Goal: Task Accomplishment & Management: Manage account settings

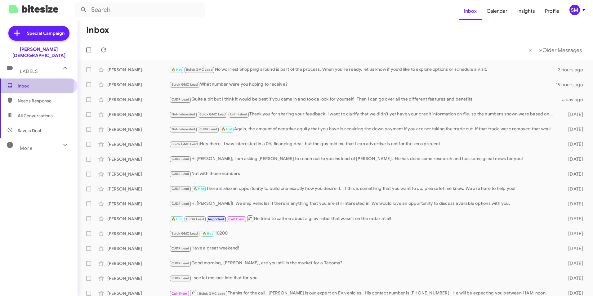
click at [33, 83] on span "Inbox" at bounding box center [44, 86] width 53 height 6
click at [25, 83] on span "Inbox" at bounding box center [44, 86] width 53 height 6
click at [50, 98] on span "Needs Response" at bounding box center [44, 101] width 53 height 6
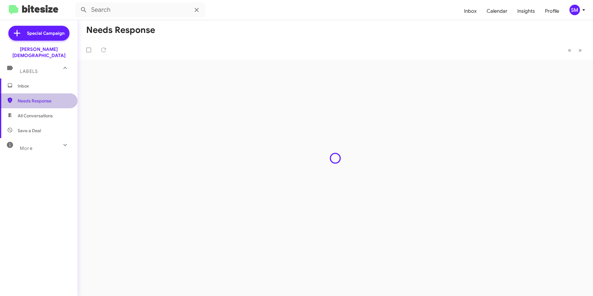
type input "in:needs-response"
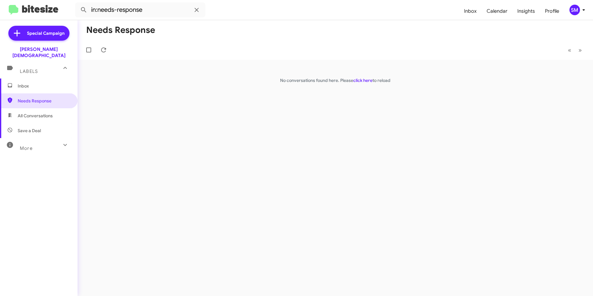
click at [26, 83] on span "Inbox" at bounding box center [44, 86] width 53 height 6
